Goal: Task Accomplishment & Management: Manage account settings

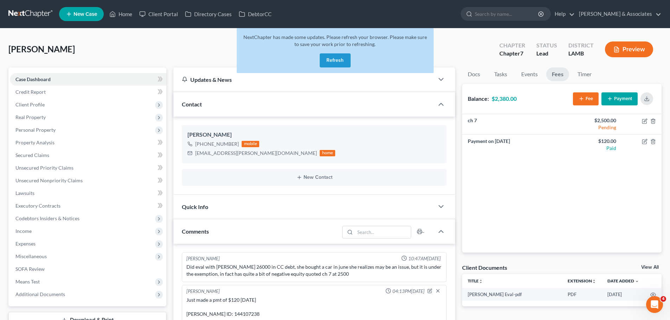
drag, startPoint x: 335, startPoint y: 57, endPoint x: 324, endPoint y: 60, distance: 11.9
click at [335, 57] on button "Refresh" at bounding box center [335, 60] width 31 height 14
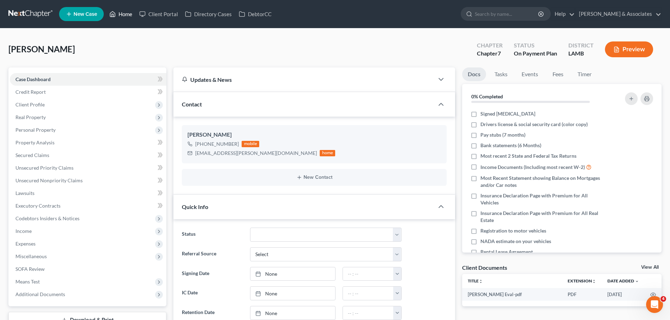
click at [127, 14] on link "Home" at bounding box center [121, 14] width 30 height 13
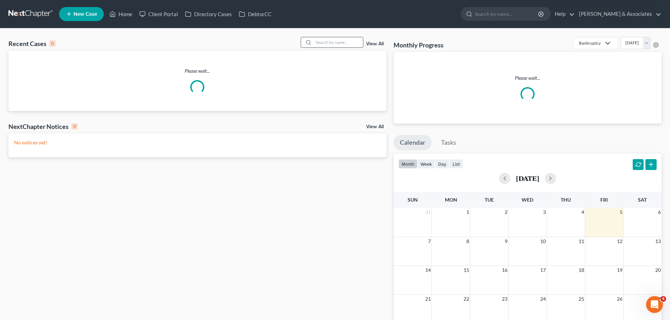
click at [328, 47] on input "search" at bounding box center [338, 42] width 49 height 10
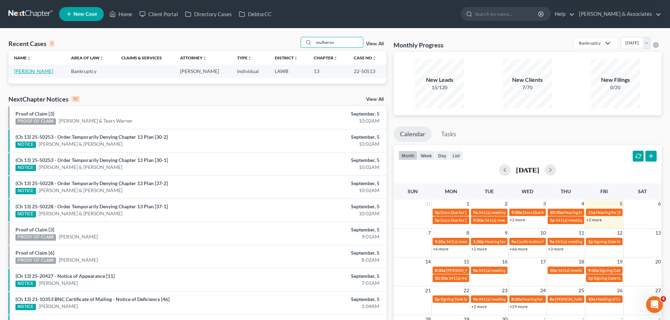
type input "mulheron"
click at [40, 72] on link "[PERSON_NAME]" at bounding box center [33, 71] width 39 height 6
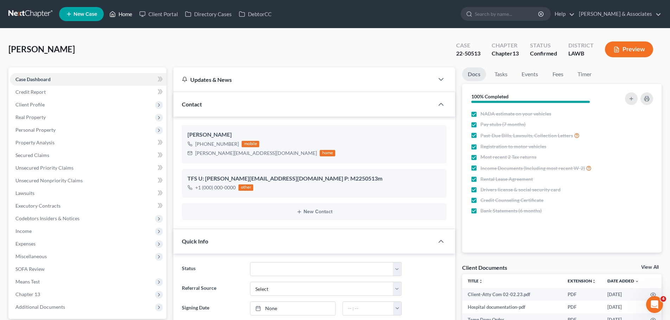
click at [126, 12] on link "Home" at bounding box center [121, 14] width 30 height 13
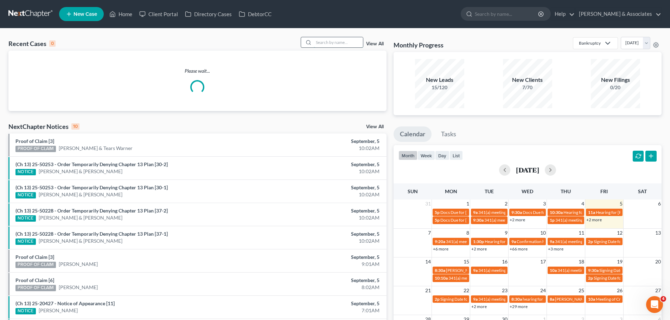
click at [327, 44] on input "search" at bounding box center [338, 42] width 49 height 10
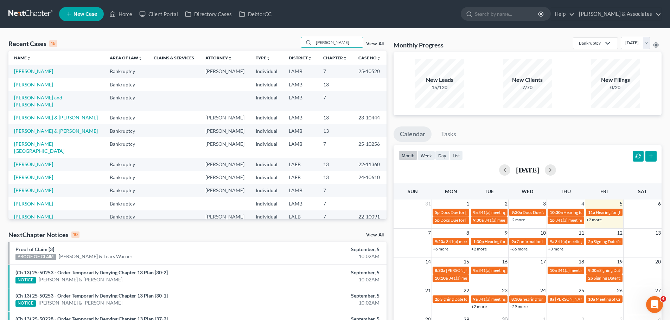
type input "[PERSON_NAME]"
click at [49, 115] on link "[PERSON_NAME] & [PERSON_NAME]" at bounding box center [56, 118] width 84 height 6
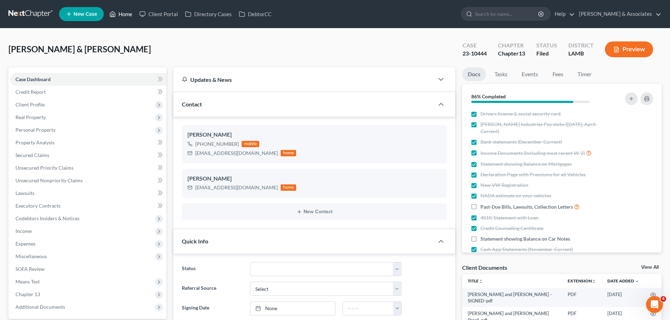
click at [123, 14] on link "Home" at bounding box center [121, 14] width 30 height 13
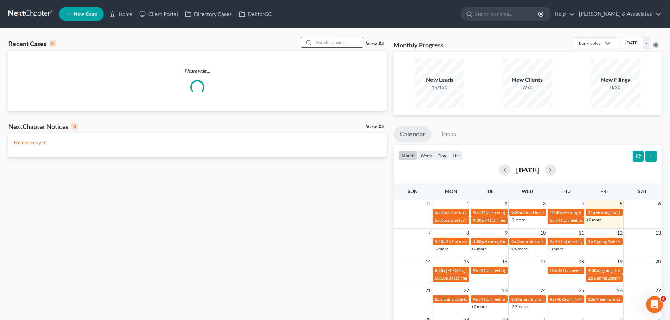
click at [335, 44] on input "search" at bounding box center [338, 42] width 49 height 10
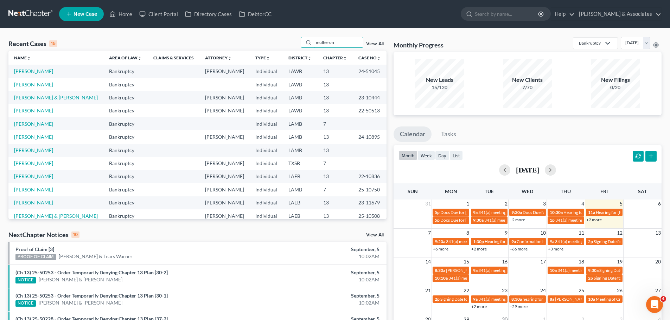
type input "mulheron"
click at [46, 111] on link "[PERSON_NAME]" at bounding box center [33, 111] width 39 height 6
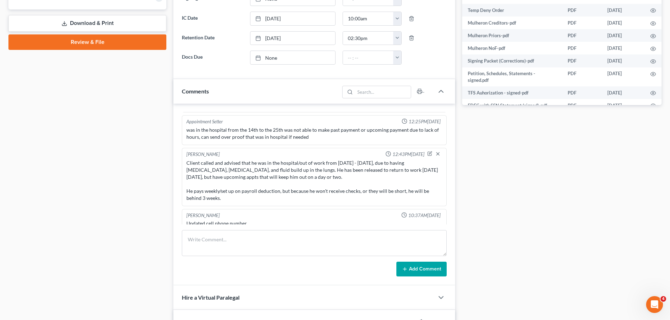
scroll to position [317, 0]
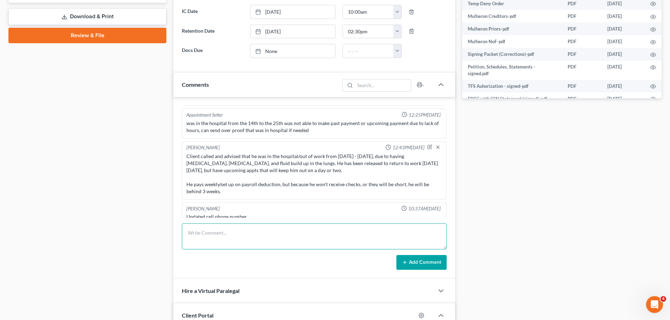
click at [205, 239] on textarea at bounding box center [314, 237] width 265 height 26
type textarea "Sent a SMS requesting 2024 Taxes State and Federal."
click at [420, 266] on button "Add Comment" at bounding box center [421, 262] width 50 height 15
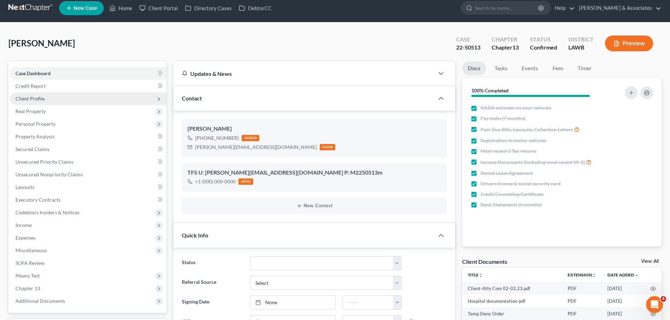
scroll to position [0, 0]
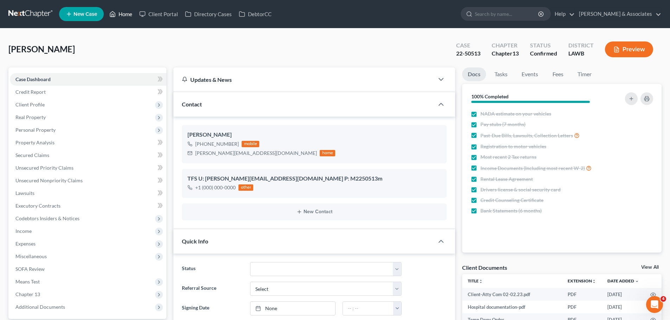
click at [128, 14] on link "Home" at bounding box center [121, 14] width 30 height 13
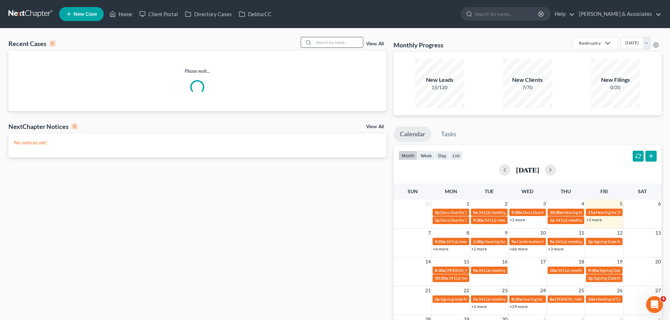
click at [320, 43] on input "search" at bounding box center [338, 42] width 49 height 10
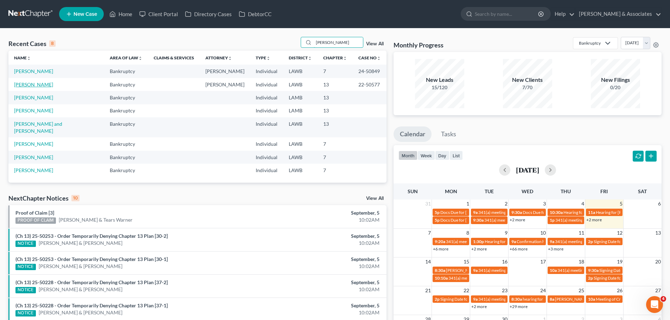
type input "[PERSON_NAME]"
click at [36, 84] on link "[PERSON_NAME]" at bounding box center [33, 85] width 39 height 6
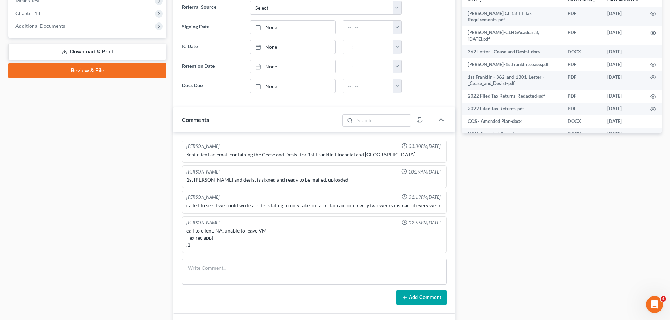
scroll to position [950, 0]
click at [262, 264] on textarea at bounding box center [314, 272] width 265 height 26
type textarea "Sent an SMS requesting State and Fed. Taxes for 2024"
click at [416, 294] on button "Add Comment" at bounding box center [421, 297] width 50 height 15
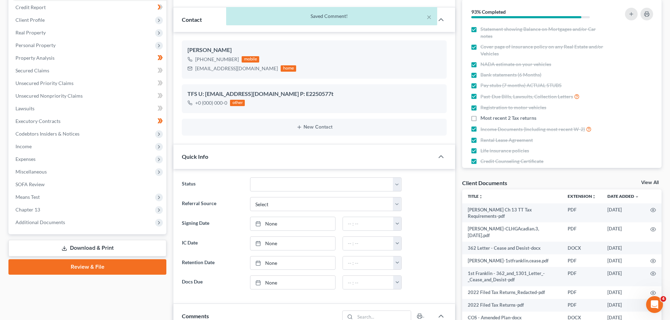
scroll to position [0, 0]
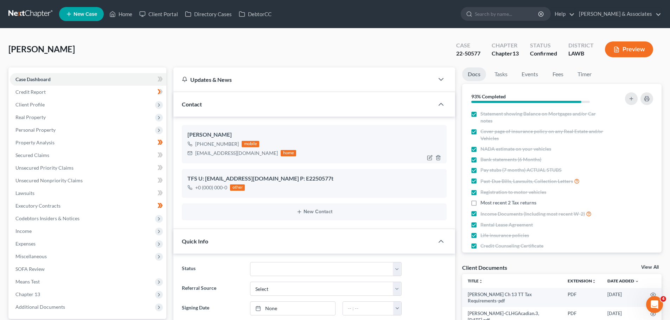
drag, startPoint x: 203, startPoint y: 144, endPoint x: 236, endPoint y: 143, distance: 33.8
click at [236, 143] on div "[PHONE_NUMBER] mobile" at bounding box center [241, 144] width 109 height 9
copy div "[PHONE_NUMBER]"
drag, startPoint x: 354, startPoint y: 156, endPoint x: 359, endPoint y: 156, distance: 4.6
click at [354, 156] on div "[PHONE_NUMBER] mobile [EMAIL_ADDRESS][DOMAIN_NAME] home" at bounding box center [314, 149] width 254 height 18
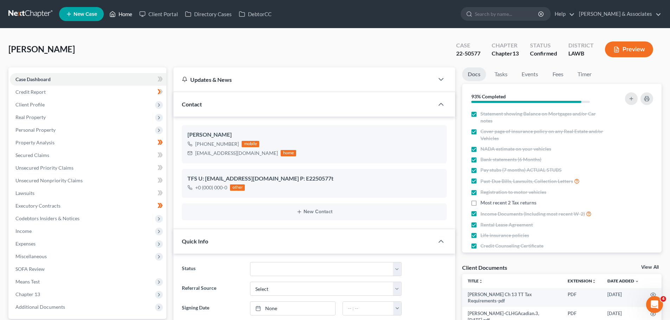
click at [122, 15] on link "Home" at bounding box center [121, 14] width 30 height 13
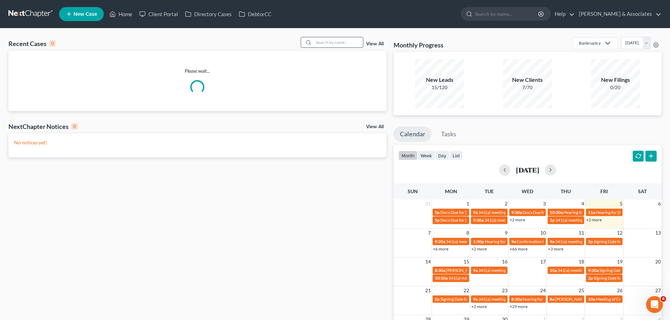
click at [328, 41] on input "search" at bounding box center [338, 42] width 49 height 10
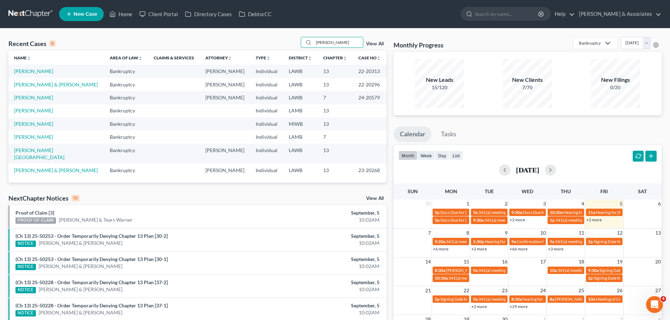
type input "[PERSON_NAME]"
click at [35, 86] on link "[PERSON_NAME] & [PERSON_NAME]" at bounding box center [56, 85] width 84 height 6
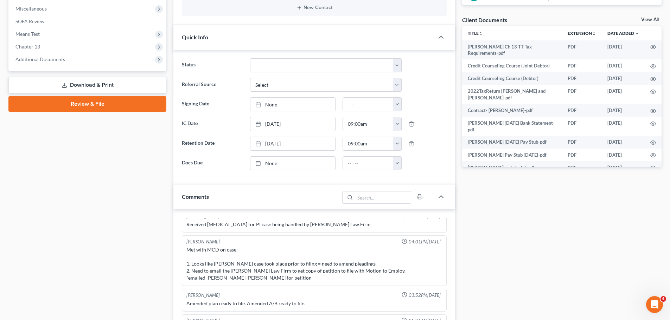
scroll to position [352, 0]
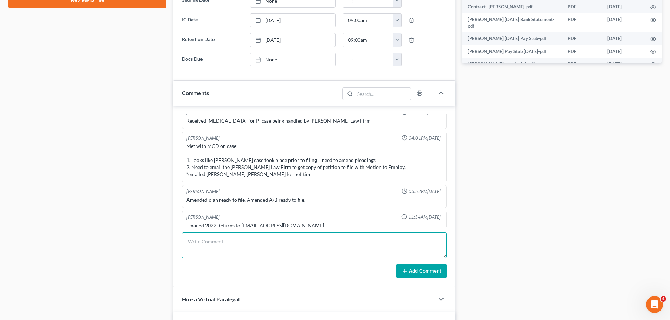
click at [287, 245] on textarea at bounding box center [314, 245] width 265 height 26
type textarea "Requested 2024 State and Fed. Taxes 2024 via sms"
click at [427, 271] on button "Add Comment" at bounding box center [421, 271] width 50 height 15
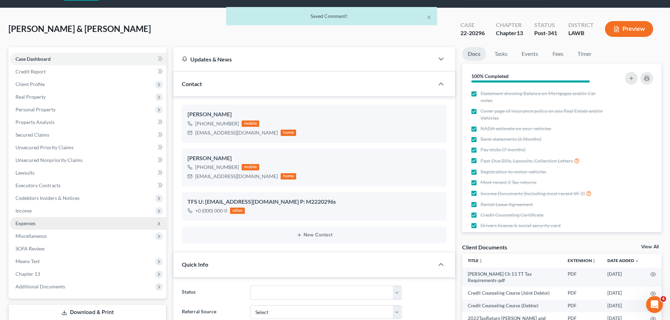
scroll to position [0, 0]
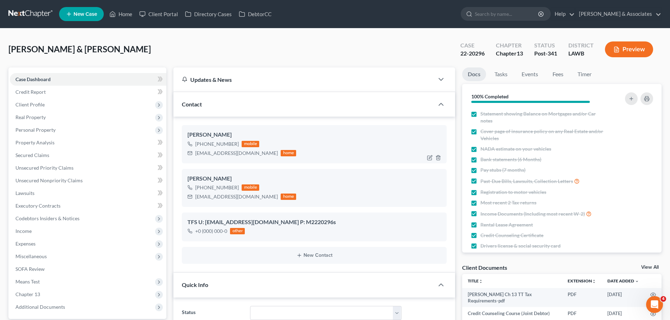
drag, startPoint x: 203, startPoint y: 145, endPoint x: 235, endPoint y: 142, distance: 32.4
click at [235, 142] on div "[PHONE_NUMBER]" at bounding box center [217, 144] width 44 height 7
copy div "[PHONE_NUMBER]"
drag, startPoint x: 202, startPoint y: 189, endPoint x: 237, endPoint y: 190, distance: 34.8
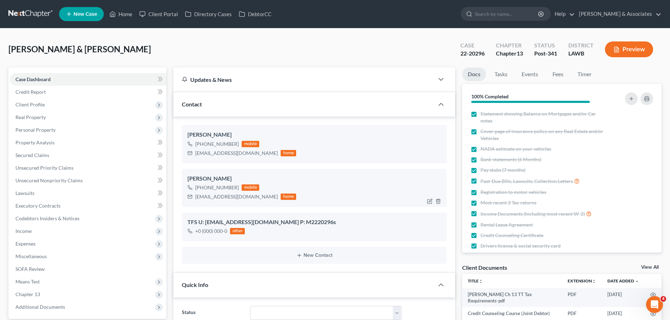
click at [237, 190] on div "[PHONE_NUMBER] mobile" at bounding box center [241, 187] width 109 height 9
copy div "[PHONE_NUMBER]"
click at [120, 13] on link "Home" at bounding box center [121, 14] width 30 height 13
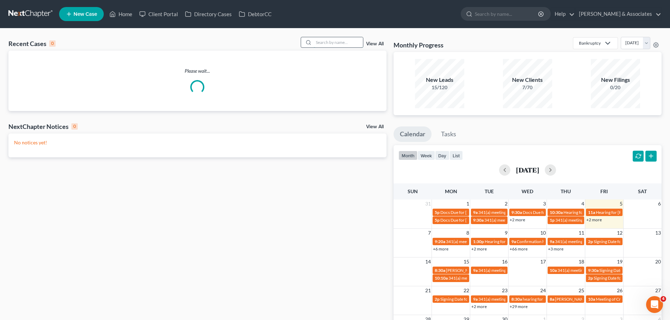
click at [336, 40] on input "search" at bounding box center [338, 42] width 49 height 10
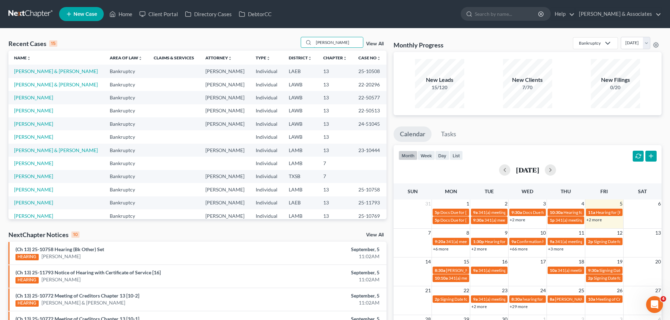
type input "[PERSON_NAME]"
click at [349, 34] on div "Recent Cases 15 [PERSON_NAME] View All Name unfold_more expand_more expand_less…" at bounding box center [335, 260] width 670 height 465
click at [350, 42] on input "[PERSON_NAME]" at bounding box center [338, 42] width 49 height 10
click at [119, 14] on link "Home" at bounding box center [121, 14] width 30 height 13
click at [128, 17] on link "Home" at bounding box center [121, 14] width 30 height 13
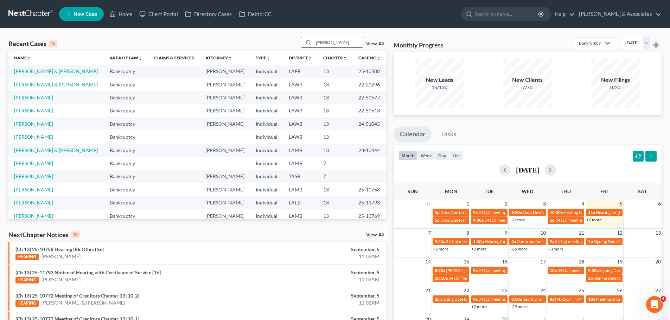
click at [338, 40] on input "[PERSON_NAME]" at bounding box center [338, 42] width 49 height 10
click at [28, 11] on link at bounding box center [30, 14] width 45 height 13
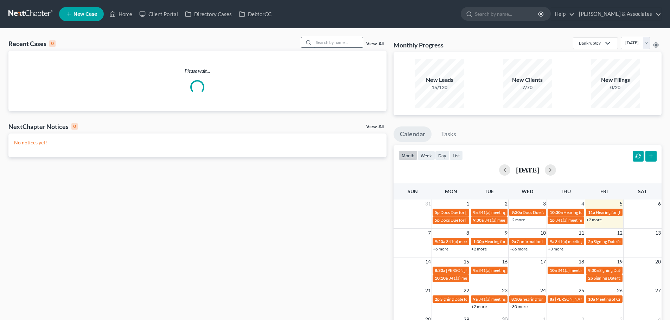
click at [332, 39] on input "search" at bounding box center [338, 42] width 49 height 10
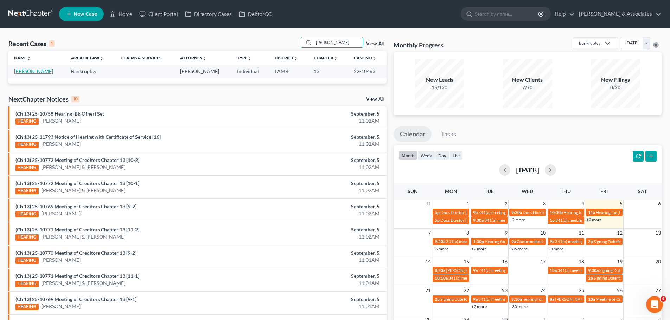
type input "[PERSON_NAME]"
click at [42, 73] on link "[PERSON_NAME]" at bounding box center [33, 71] width 39 height 6
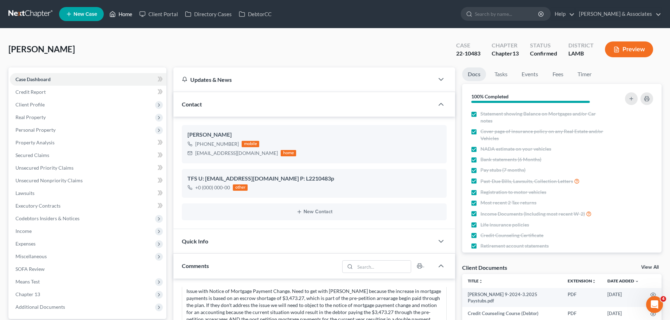
click at [119, 14] on link "Home" at bounding box center [121, 14] width 30 height 13
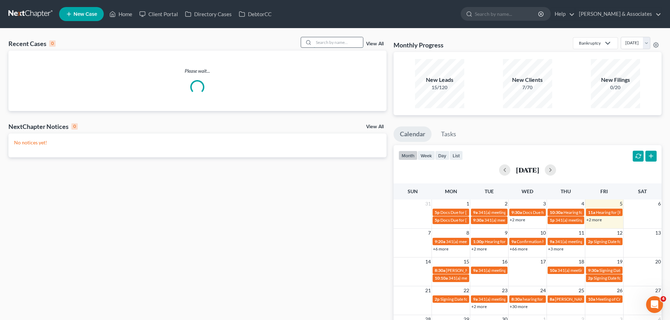
click at [328, 42] on input "search" at bounding box center [338, 42] width 49 height 10
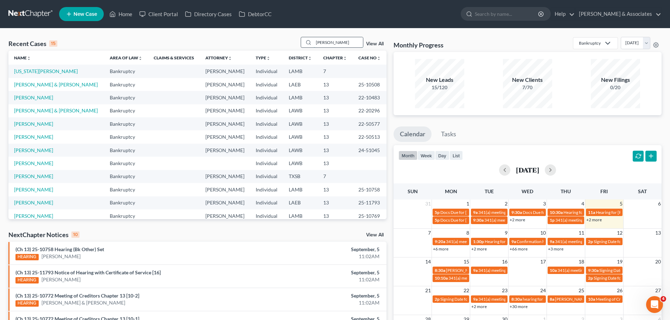
click at [337, 43] on input "coleman" at bounding box center [338, 42] width 49 height 10
type input "c"
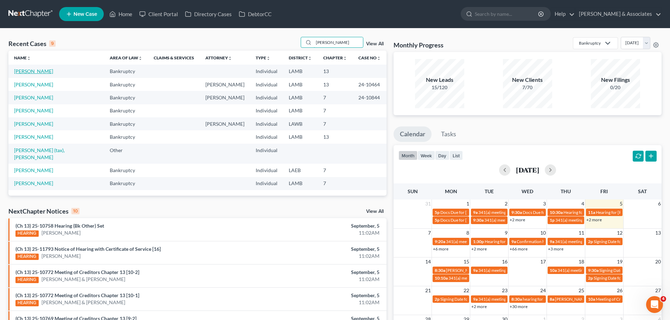
type input "derek"
click at [34, 73] on link "[PERSON_NAME]" at bounding box center [33, 71] width 39 height 6
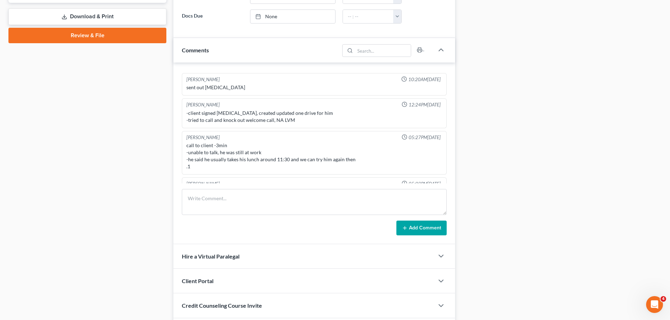
scroll to position [120, 0]
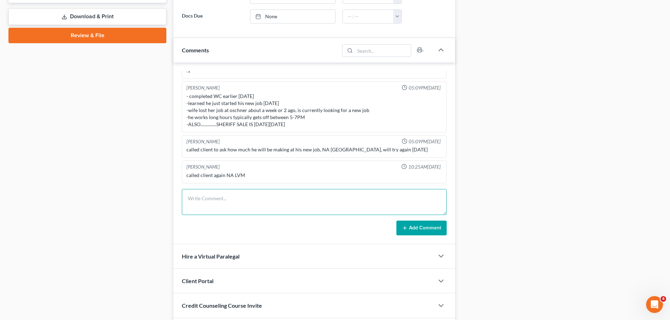
click at [210, 207] on textarea at bounding box center [314, 202] width 265 height 26
type textarea "Called Client to get how much he will be making at his place of employment. Sen…"
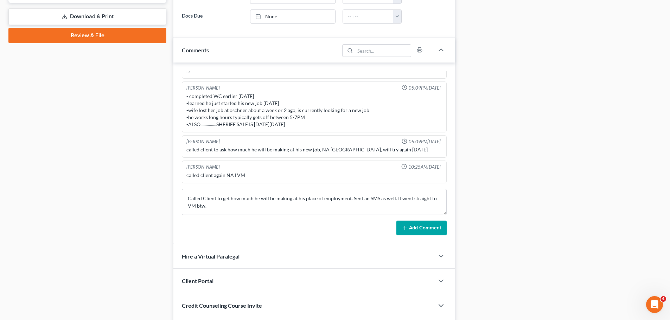
click at [425, 227] on button "Add Comment" at bounding box center [421, 228] width 50 height 15
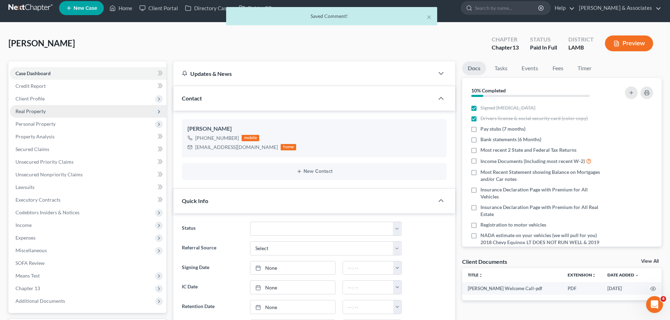
scroll to position [0, 0]
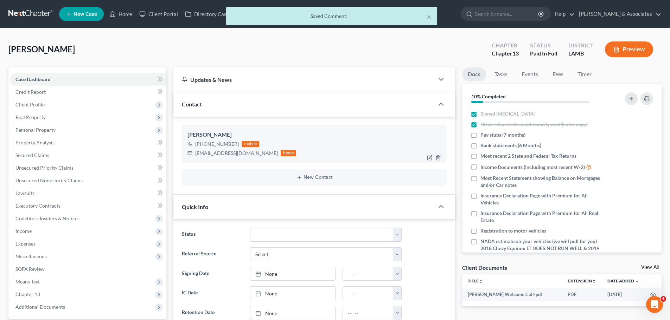
drag, startPoint x: 202, startPoint y: 144, endPoint x: 236, endPoint y: 141, distance: 34.3
click at [236, 141] on div "+1 (225) 572-3730" at bounding box center [217, 144] width 44 height 7
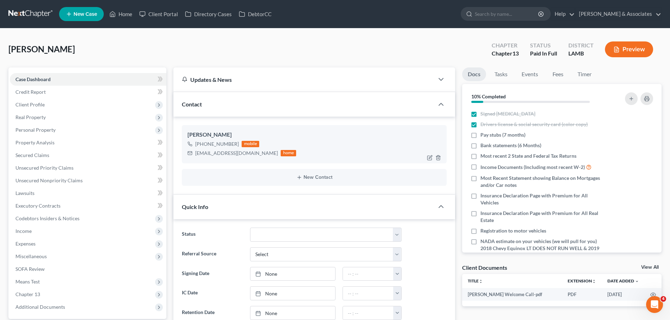
copy div "(225) 572-3730"
click at [125, 15] on link "Home" at bounding box center [121, 14] width 30 height 13
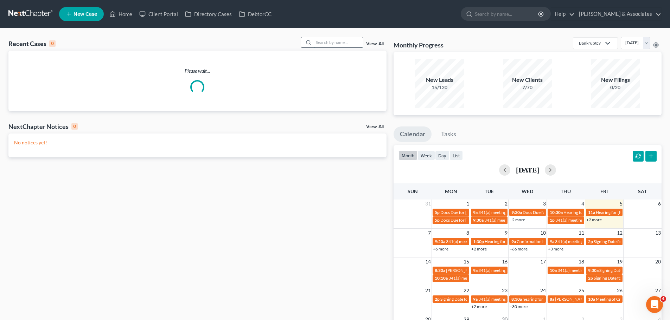
click at [337, 43] on input "search" at bounding box center [338, 42] width 49 height 10
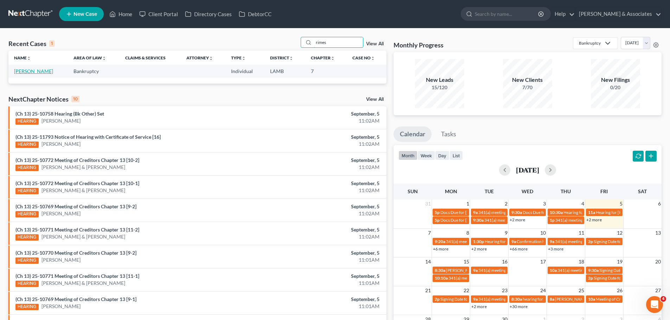
type input "rimes"
click at [32, 68] on link "Rimes, Valerie" at bounding box center [33, 71] width 39 height 6
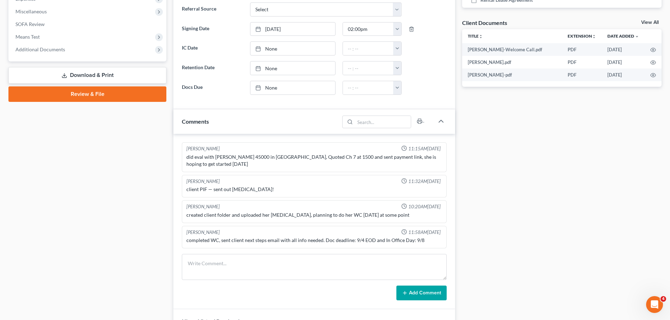
scroll to position [246, 0]
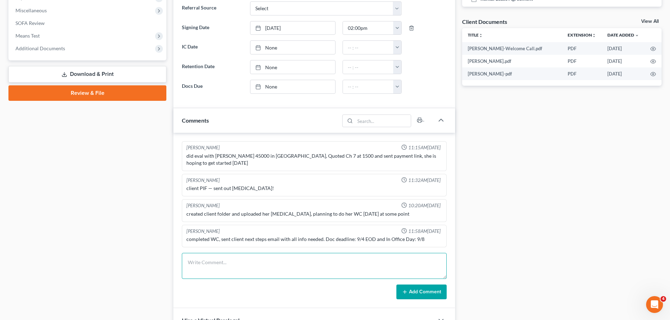
click at [222, 258] on textarea at bounding box center [314, 266] width 265 height 26
paste textarea "Alayna Harper and Christina Carlin Valerie Rimes called and said that she has a…"
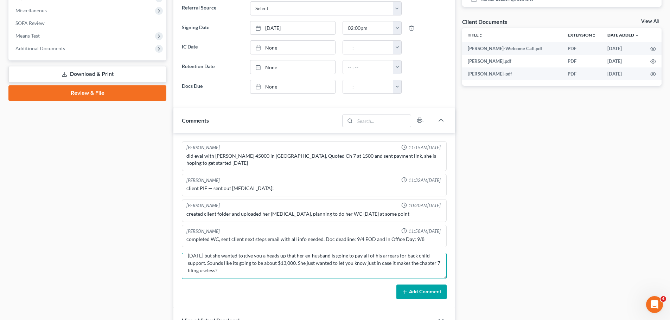
scroll to position [15, 0]
type textarea "Alayna Harper and Christina Carlin Valerie Rimes called and said that she has a…"
click at [421, 286] on button "Add Comment" at bounding box center [421, 292] width 50 height 15
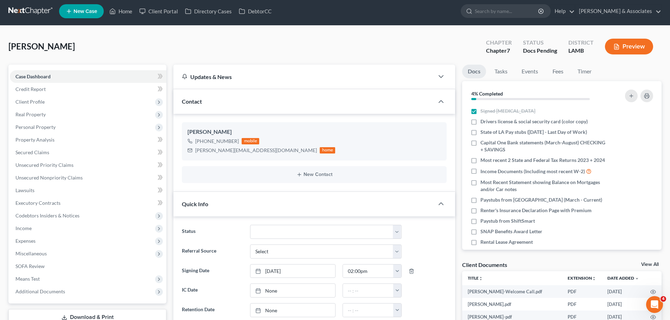
scroll to position [0, 0]
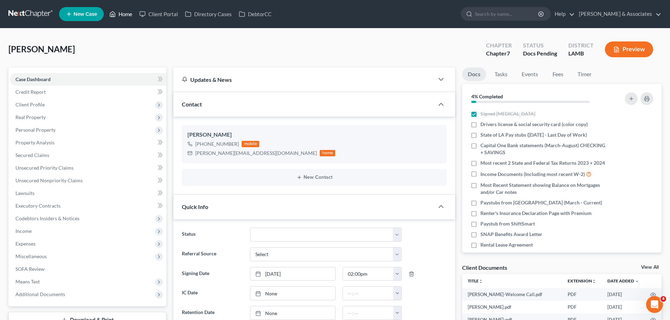
click at [126, 11] on link "Home" at bounding box center [121, 14] width 30 height 13
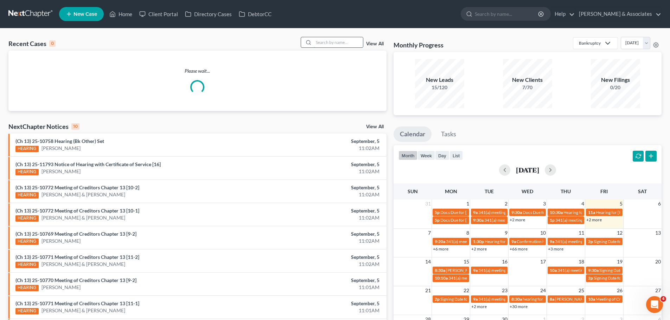
drag, startPoint x: 332, startPoint y: 41, endPoint x: 341, endPoint y: 44, distance: 9.4
click at [335, 42] on input "search" at bounding box center [338, 42] width 49 height 10
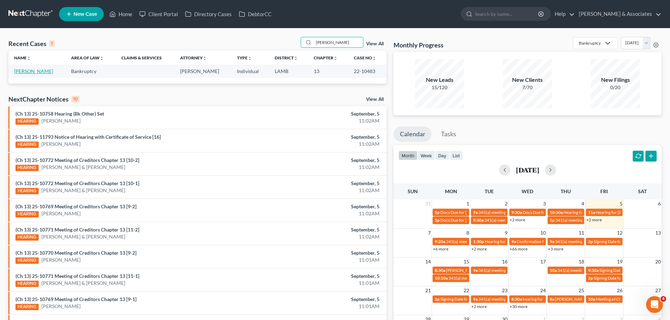
type input "[PERSON_NAME]"
click at [47, 70] on link "[PERSON_NAME]" at bounding box center [33, 71] width 39 height 6
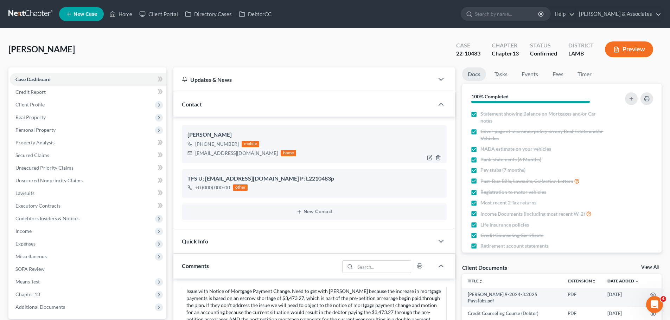
scroll to position [3061, 0]
drag, startPoint x: 202, startPoint y: 143, endPoint x: 239, endPoint y: 142, distance: 37.3
click at [239, 142] on div "+1 (225) 573-6857 mobile" at bounding box center [241, 144] width 109 height 9
copy div "(225) 573-6857"
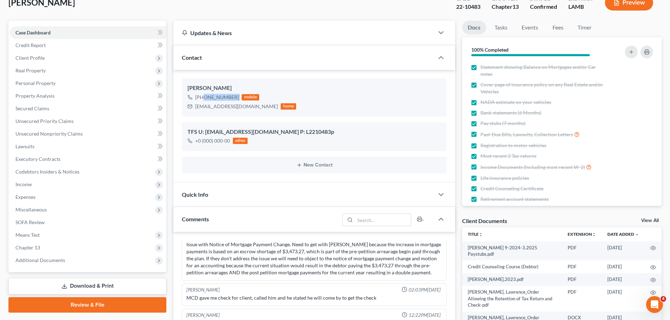
scroll to position [0, 0]
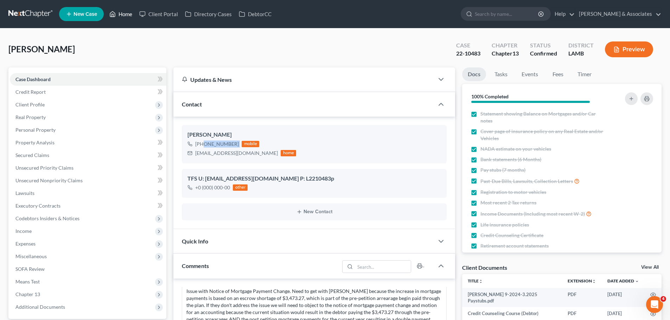
click at [128, 13] on link "Home" at bounding box center [121, 14] width 30 height 13
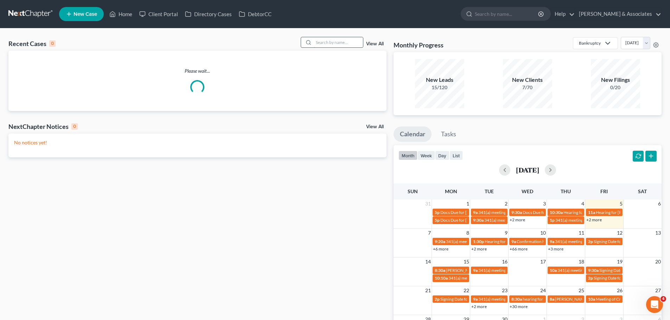
click at [334, 41] on input "search" at bounding box center [338, 42] width 49 height 10
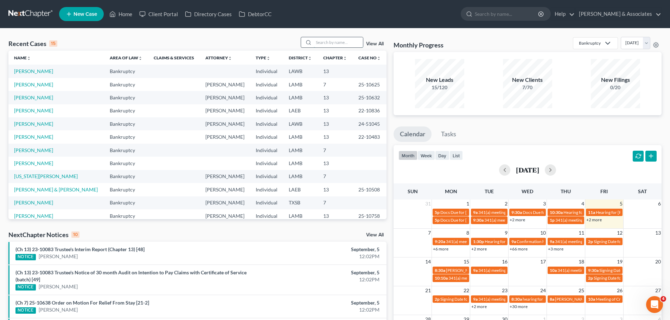
click at [322, 41] on input "search" at bounding box center [338, 42] width 49 height 10
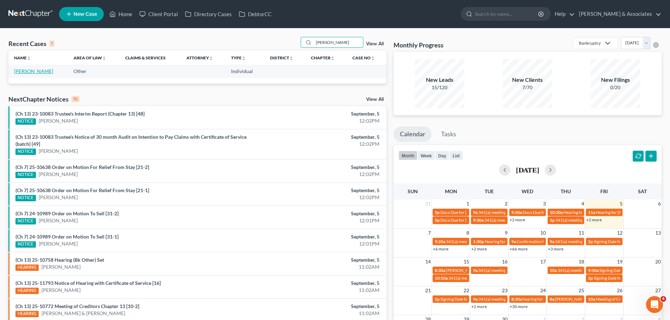
type input "wyckoff"
click at [38, 69] on link "Wyckoff, Ken" at bounding box center [33, 71] width 39 height 6
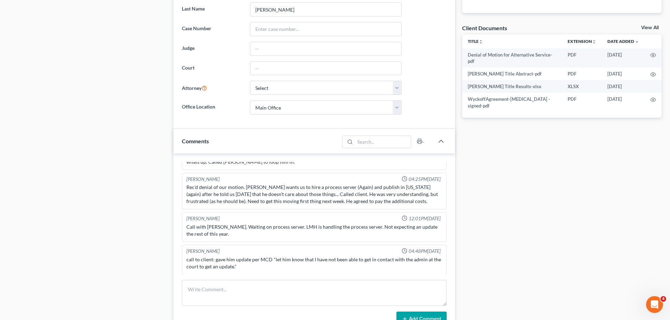
scroll to position [246, 0]
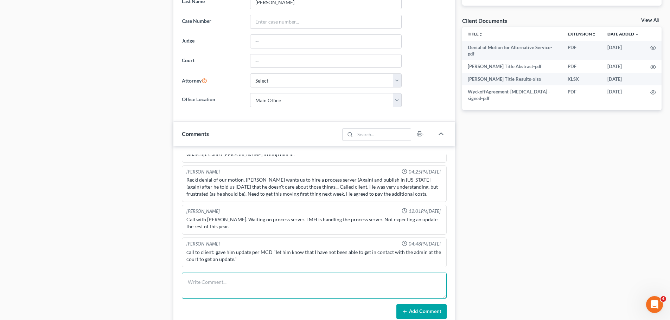
click at [253, 290] on textarea at bounding box center [314, 286] width 265 height 26
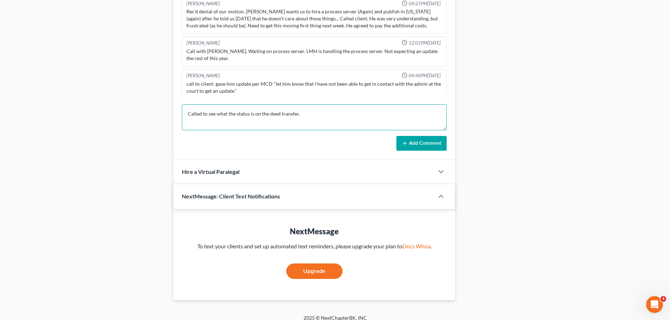
scroll to position [422, 0]
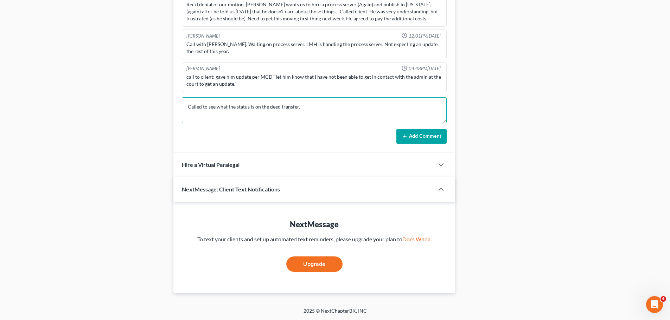
type textarea "Called to see what the status is on the deed transfer."
click at [429, 135] on button "Add Comment" at bounding box center [421, 136] width 50 height 15
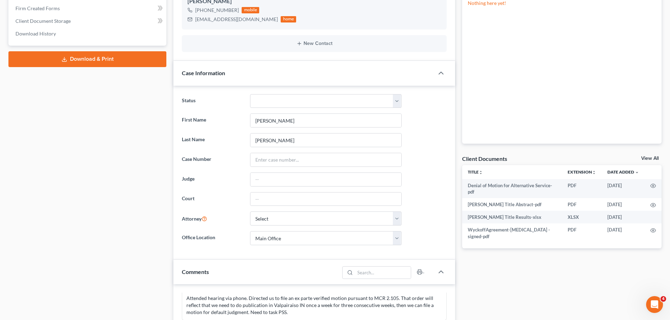
scroll to position [0, 0]
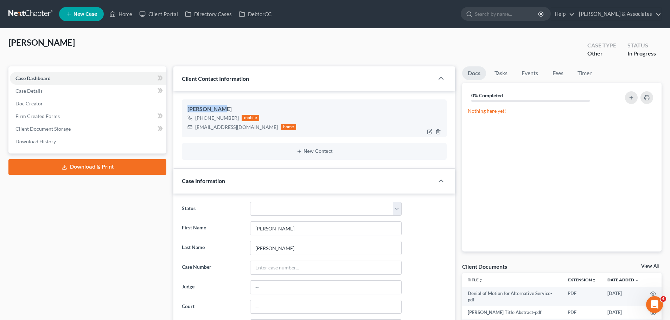
drag, startPoint x: 187, startPoint y: 110, endPoint x: 220, endPoint y: 104, distance: 33.6
click at [220, 104] on div "Ken Wyckoff +1 (219) 405-2766 mobile kwyckoff@wyckoffhybrids.com home" at bounding box center [314, 119] width 265 height 38
copy div "Ken Wyckoff"
